Goal: Entertainment & Leisure: Consume media (video, audio)

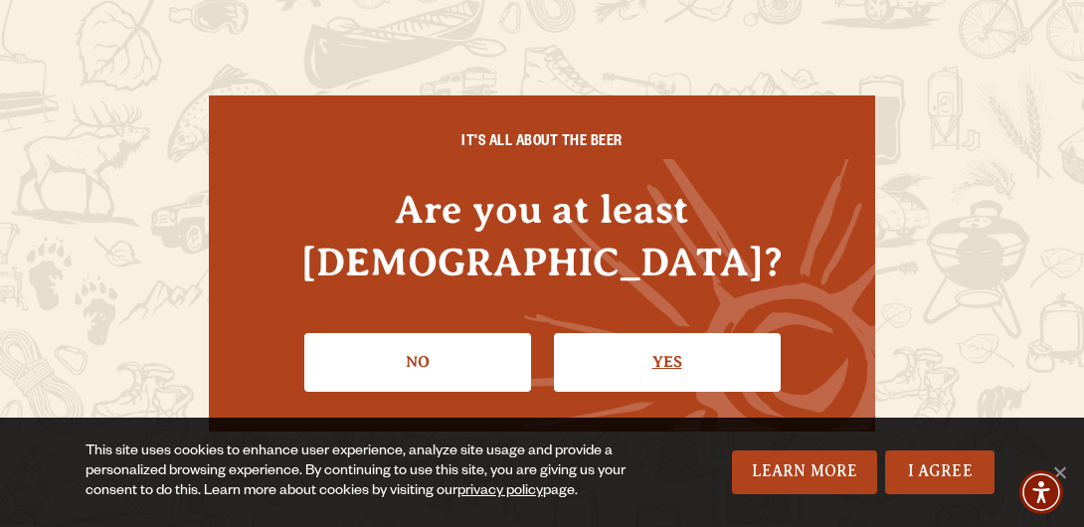
click at [673, 336] on link "Yes" at bounding box center [667, 362] width 227 height 58
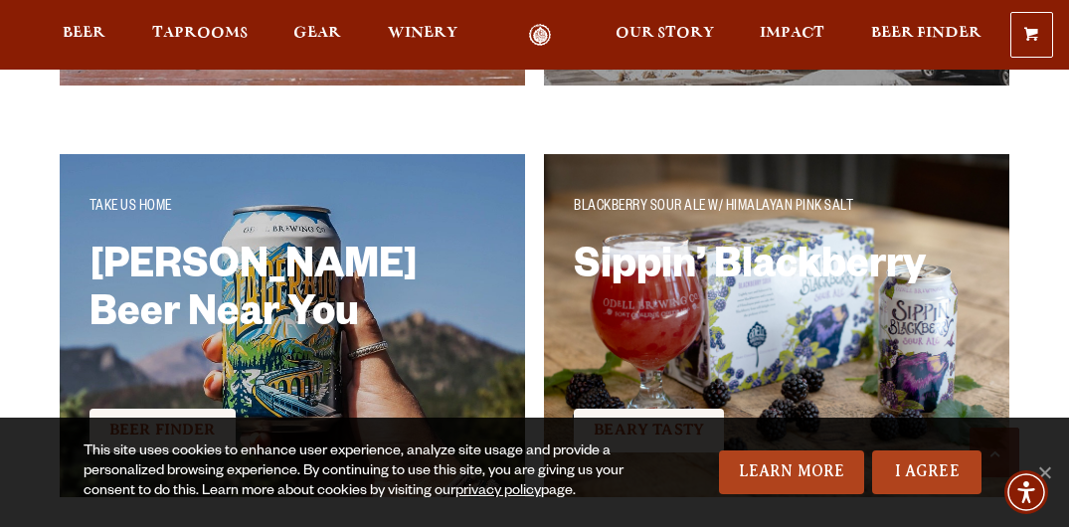
scroll to position [3280, 0]
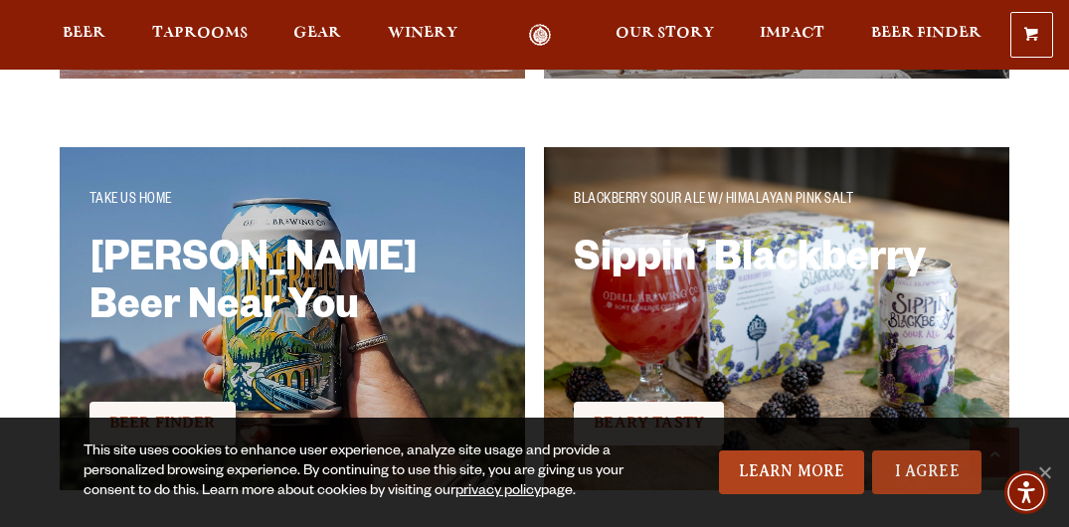
click at [907, 464] on link "I Agree" at bounding box center [926, 473] width 109 height 44
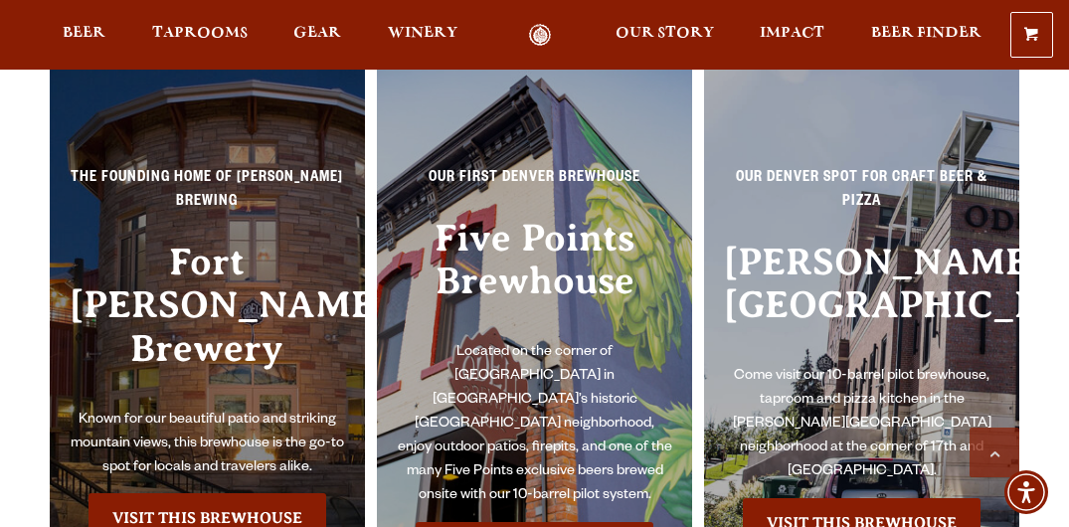
scroll to position [3873, 0]
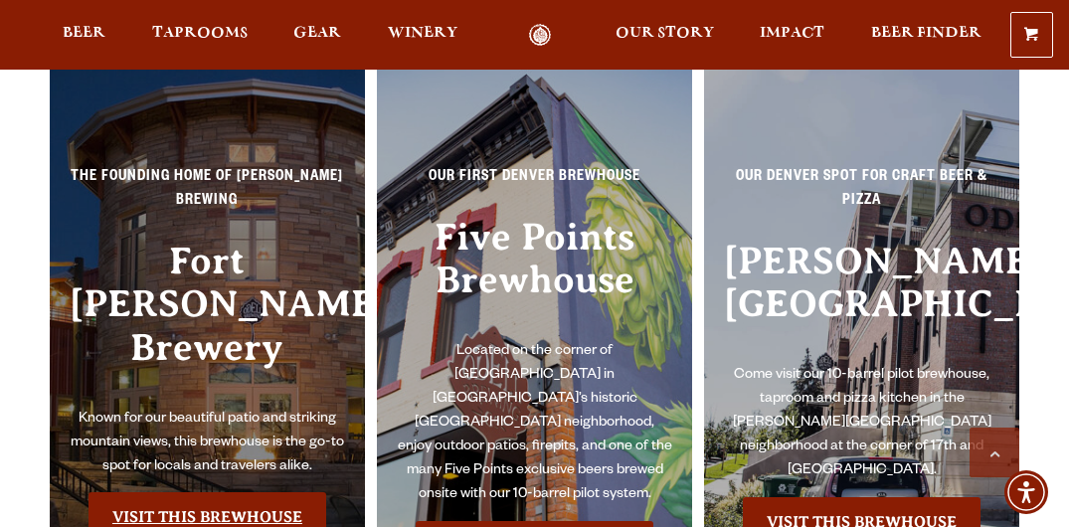
click at [187, 492] on link "Visit this Brewhouse" at bounding box center [208, 517] width 238 height 50
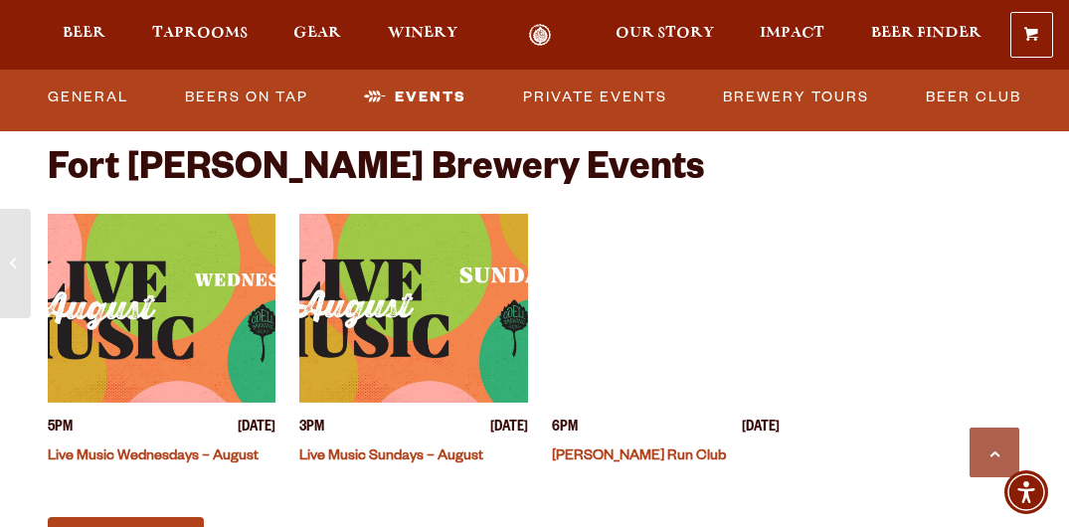
scroll to position [4895, 0]
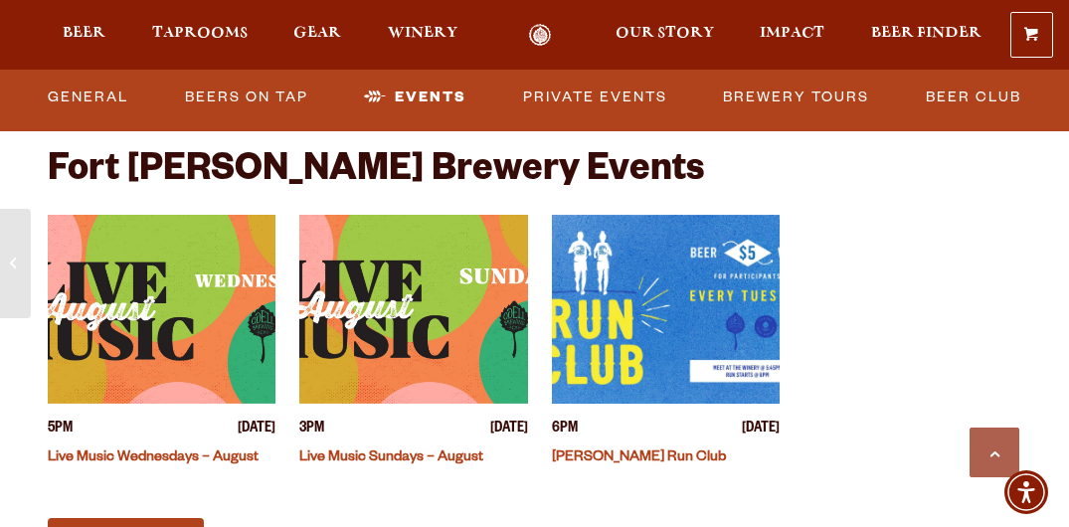
click at [80, 451] on link "Live Music Wednesdays – August" at bounding box center [153, 459] width 211 height 16
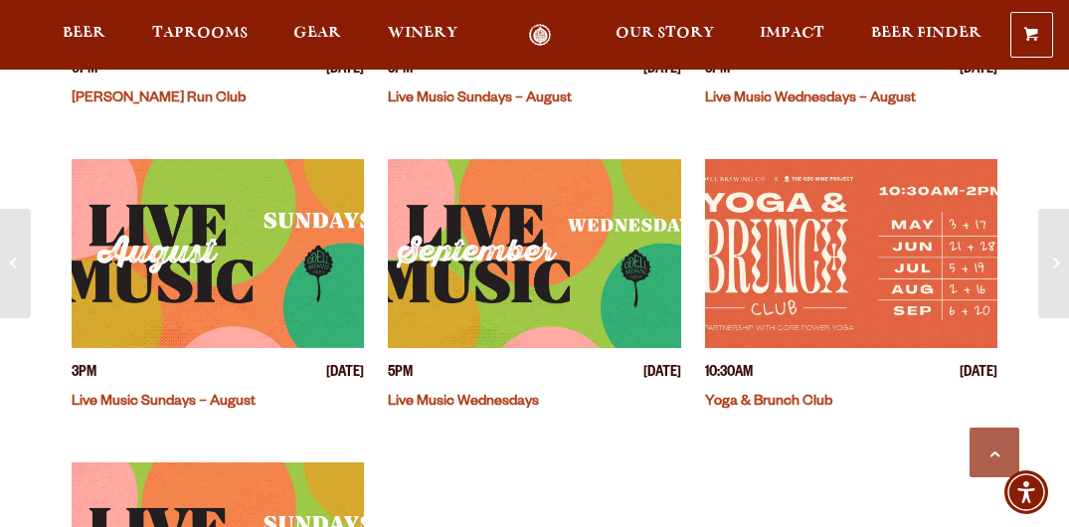
scroll to position [1018, 0]
